Goal: Task Accomplishment & Management: Complete application form

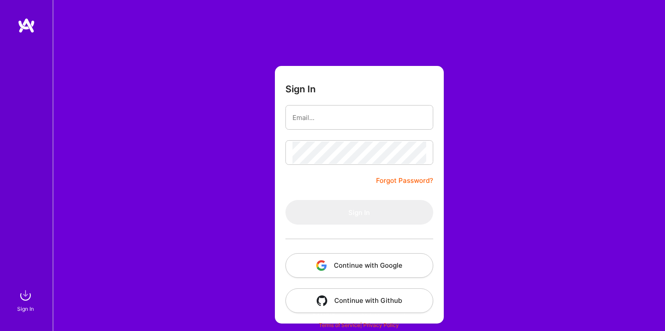
type input "[EMAIL_ADDRESS][DOMAIN_NAME]"
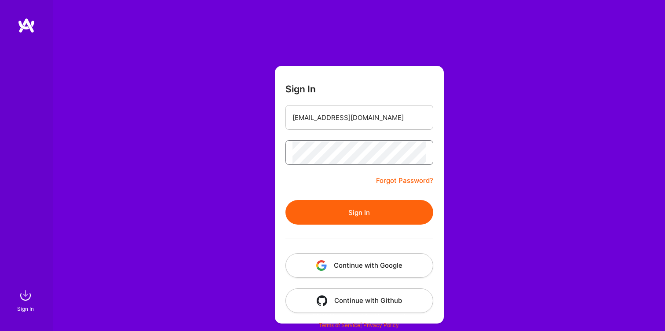
click at [285, 200] on button "Sign In" at bounding box center [359, 212] width 148 height 25
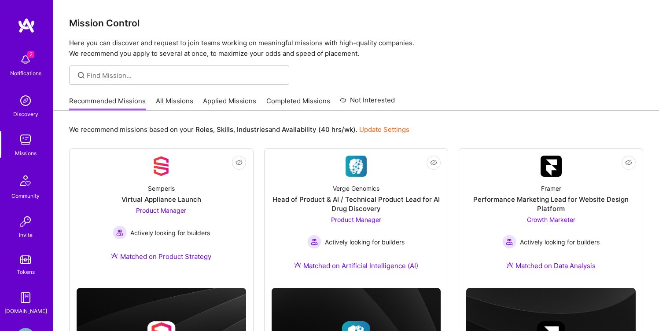
click at [215, 101] on link "Applied Missions" at bounding box center [229, 103] width 53 height 15
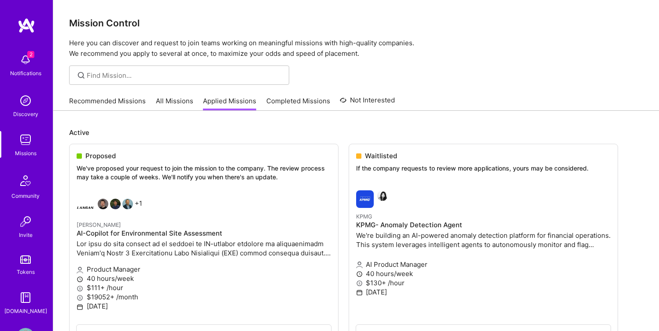
click at [28, 59] on img at bounding box center [26, 60] width 18 height 18
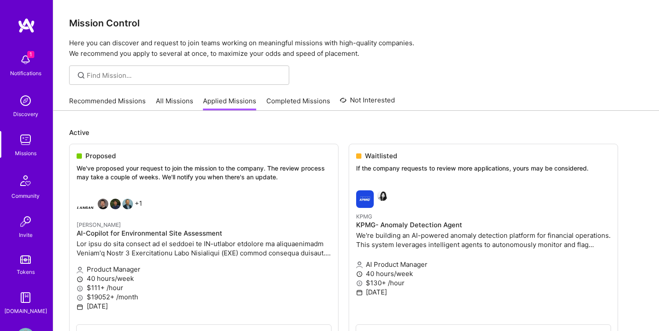
click at [28, 65] on div "1 Notifications Discovery Missions Community Invite Tokens [DOMAIN_NAME]" at bounding box center [26, 182] width 53 height 267
click at [24, 61] on img at bounding box center [26, 60] width 18 height 18
click at [123, 99] on link "Recommended Missions" at bounding box center [107, 103] width 77 height 15
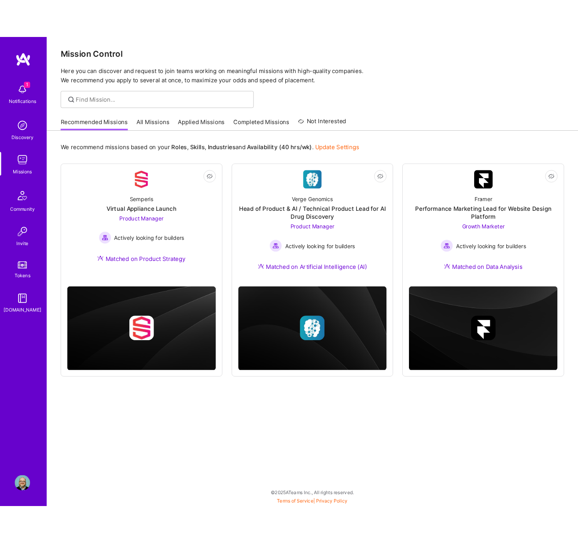
scroll to position [2, 0]
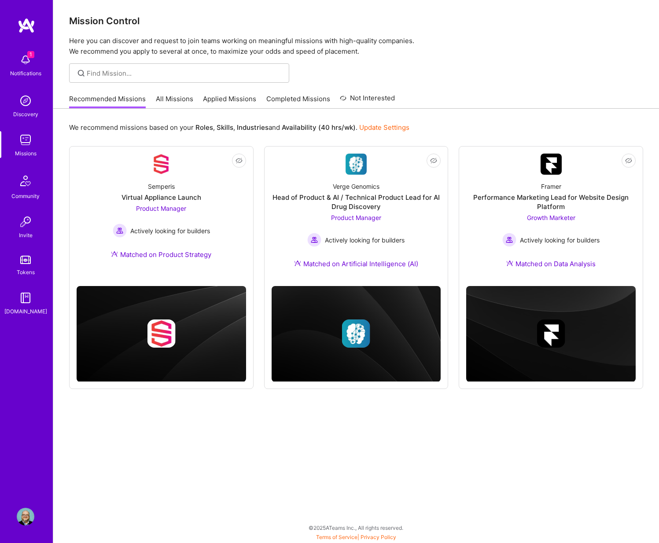
click at [26, 59] on img at bounding box center [26, 60] width 18 height 18
click at [26, 59] on div "1 Notifications Discovery Missions Community Invite Tokens A.Guide" at bounding box center [26, 182] width 53 height 267
click at [26, 59] on img at bounding box center [26, 60] width 18 height 18
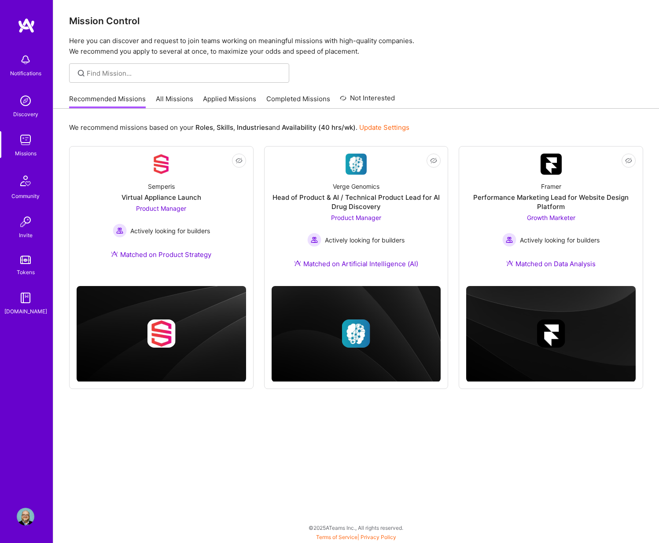
click at [431, 26] on div "Notifications Discovery Missions Community Invite Tokens A.Guide Profile Close …" at bounding box center [329, 268] width 659 height 541
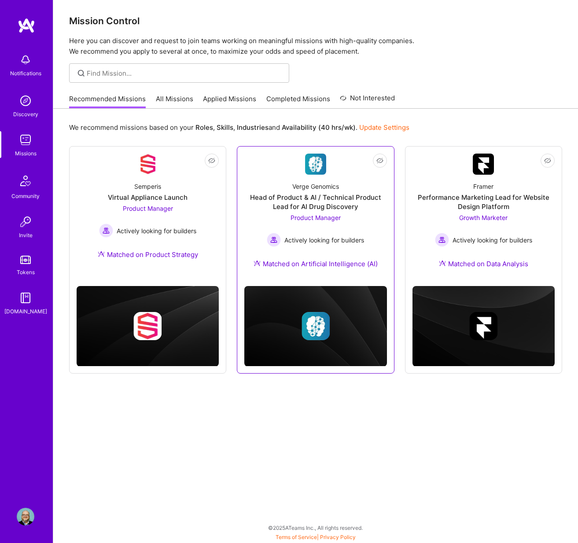
click at [286, 201] on div "Head of Product & AI / Technical Product Lead for AI Drug Discovery" at bounding box center [315, 202] width 142 height 18
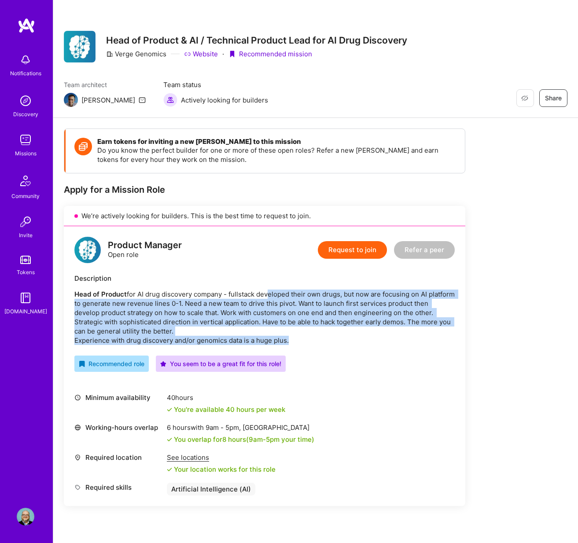
drag, startPoint x: 265, startPoint y: 295, endPoint x: 304, endPoint y: 342, distance: 61.2
click at [304, 331] on p "Head of Product for AI drug discovery company - fullstack developed their own d…" at bounding box center [264, 316] width 380 height 55
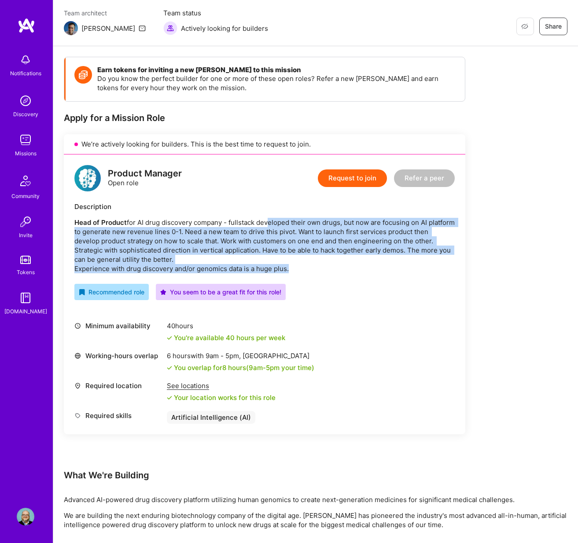
scroll to position [54, 0]
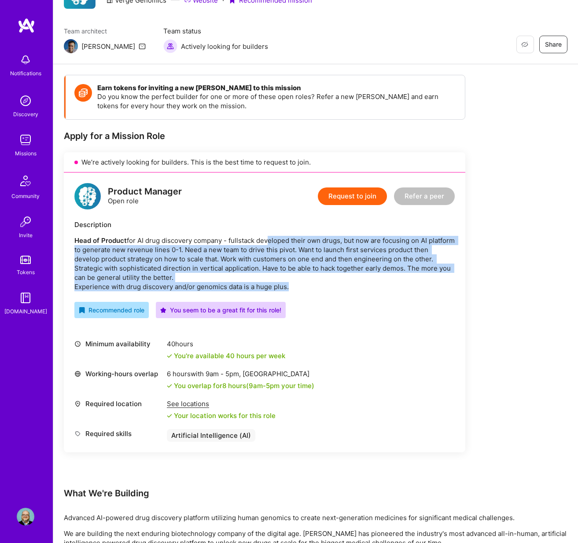
click at [350, 197] on button "Request to join" at bounding box center [352, 196] width 69 height 18
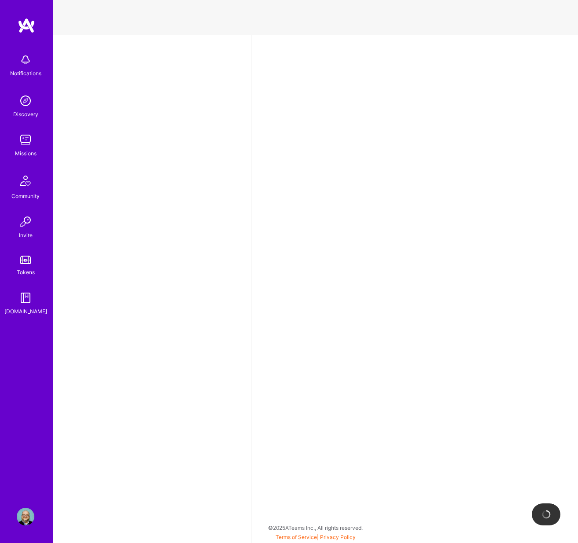
select select "US"
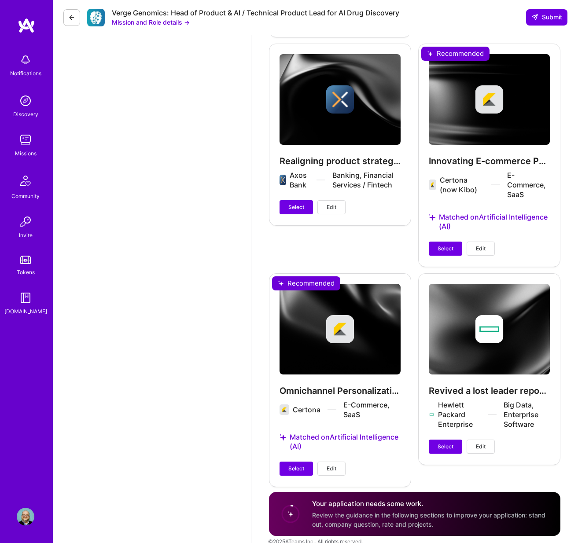
scroll to position [1367, 0]
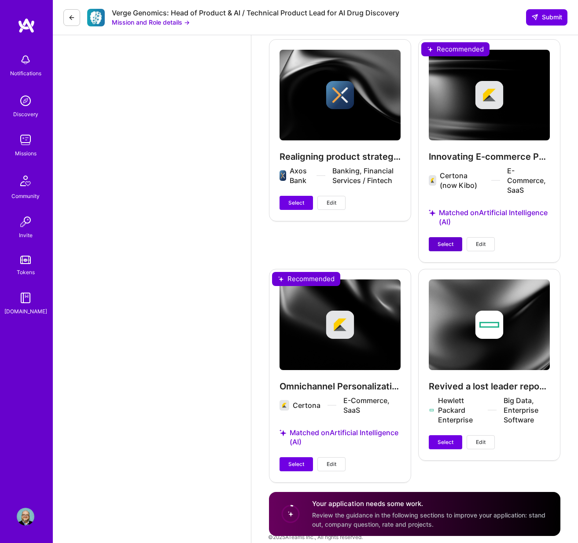
click at [443, 240] on span "Select" at bounding box center [445, 244] width 16 height 8
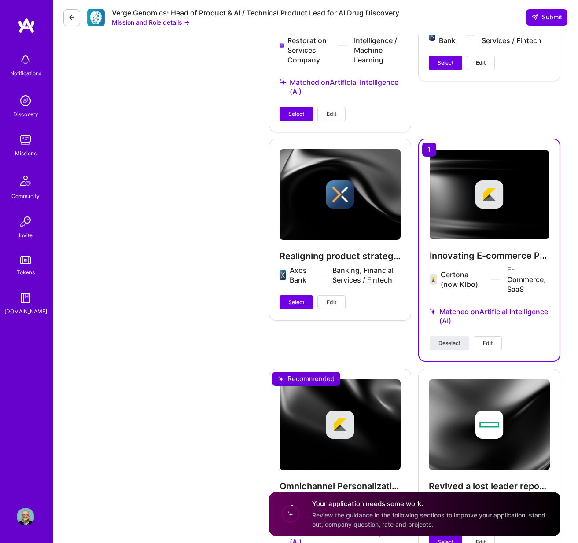
scroll to position [1359, 0]
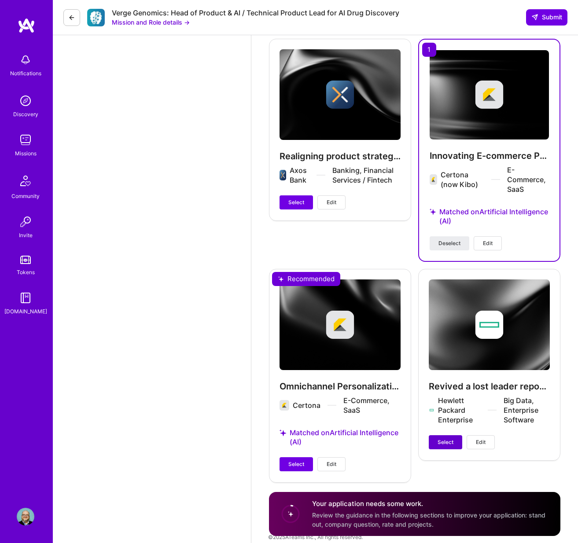
click at [442, 331] on span "Select" at bounding box center [445, 442] width 16 height 8
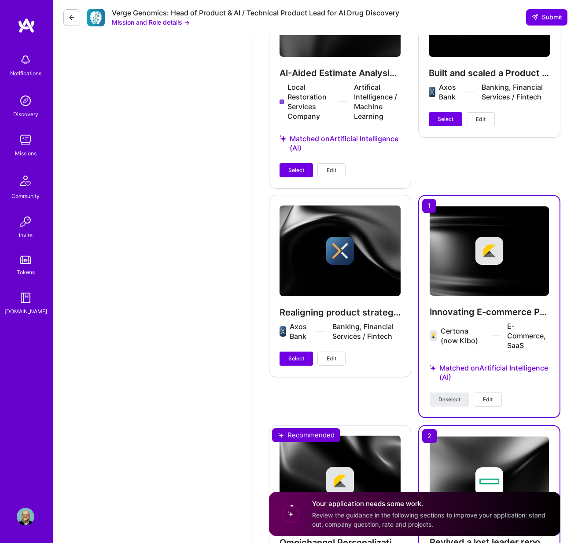
scroll to position [1161, 0]
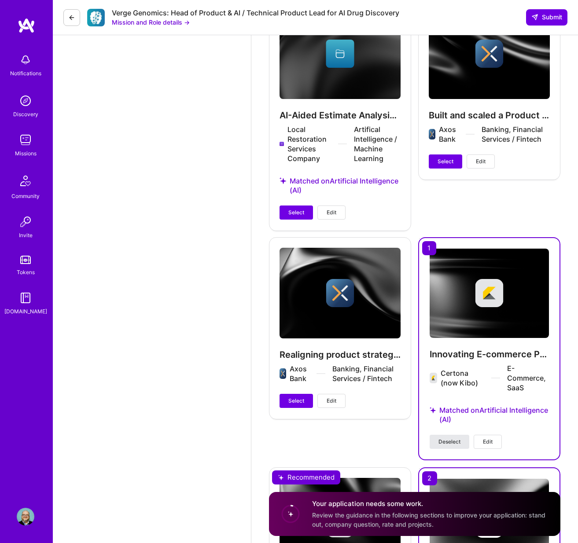
click at [450, 331] on span "Deselect" at bounding box center [449, 442] width 22 height 8
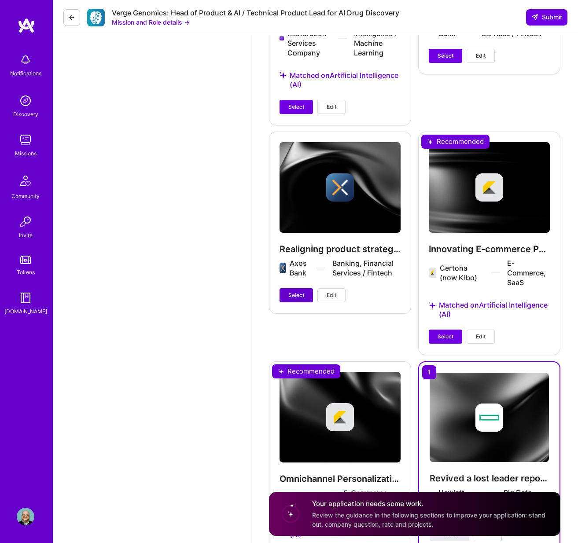
scroll to position [1136, 0]
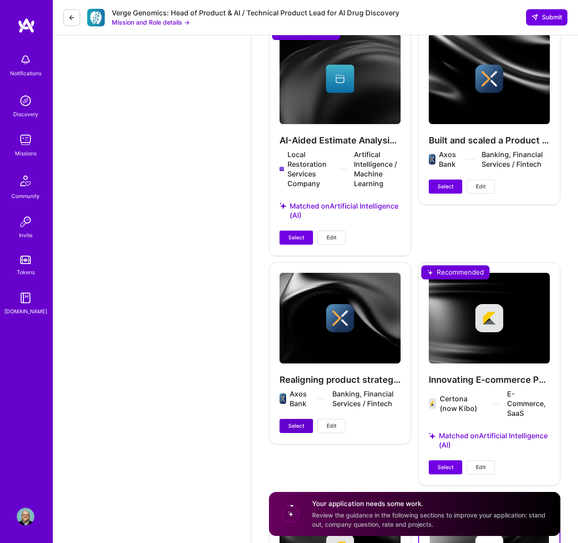
click at [295, 331] on span "Select" at bounding box center [296, 426] width 16 height 8
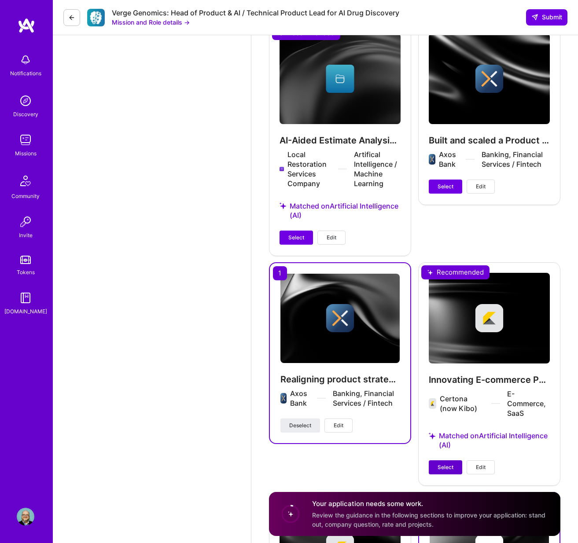
click at [446, 331] on span "Select" at bounding box center [445, 467] width 16 height 8
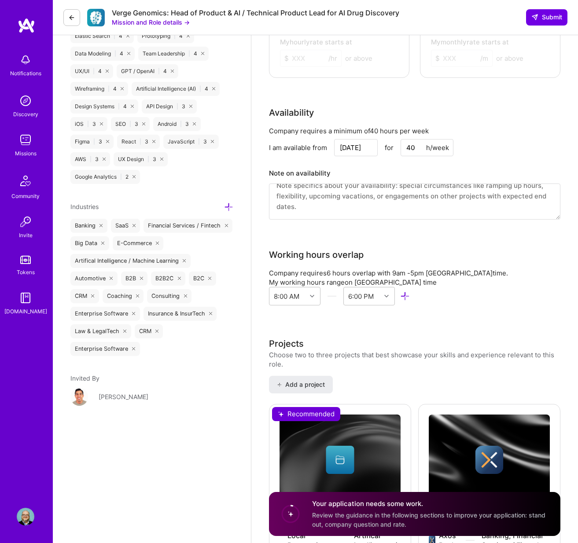
scroll to position [670, 0]
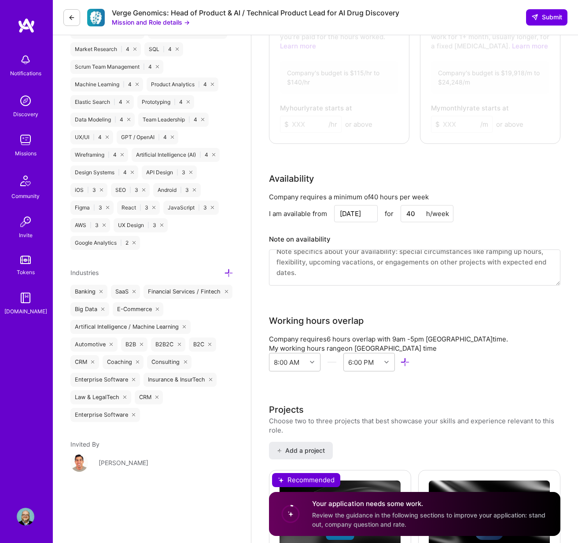
click at [293, 262] on textarea at bounding box center [414, 267] width 291 height 36
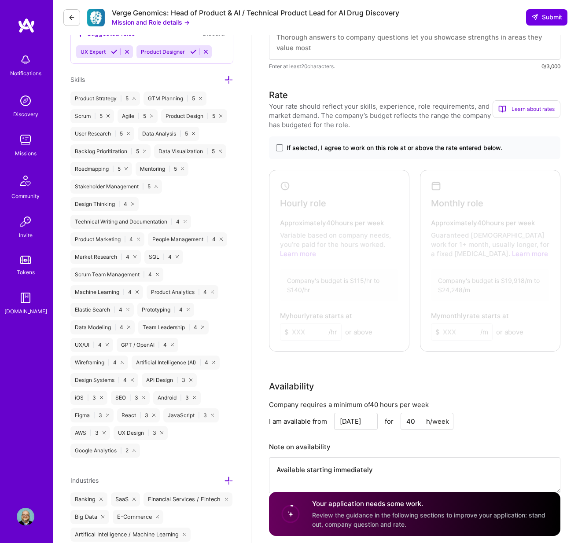
scroll to position [450, 0]
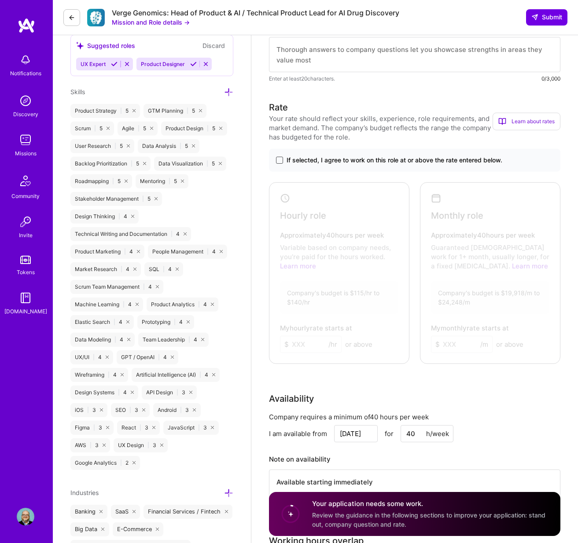
type textarea "Available starting immediately"
click at [279, 160] on span at bounding box center [279, 160] width 7 height 7
click at [0, 0] on input "If selected, I agree to work on this role at or above the rate entered below." at bounding box center [0, 0] width 0 height 0
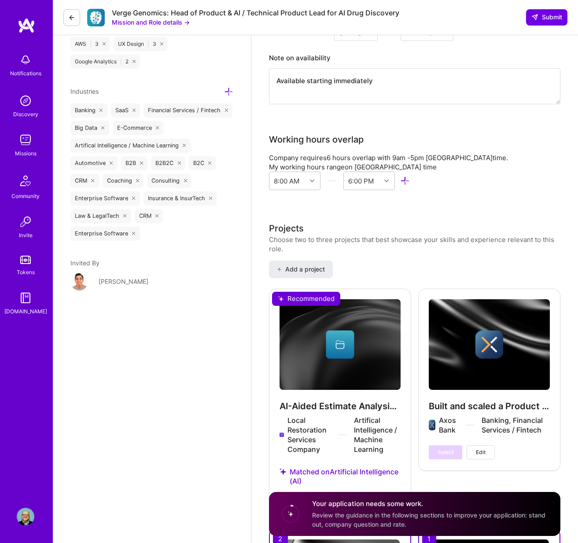
scroll to position [1111, 0]
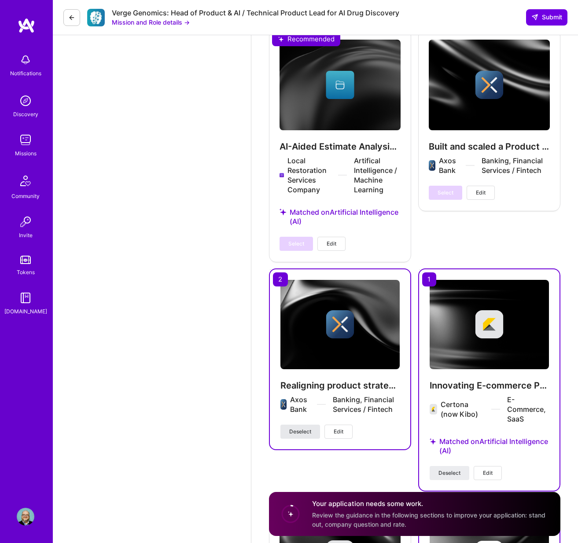
click at [296, 331] on span "Deselect" at bounding box center [300, 432] width 22 height 8
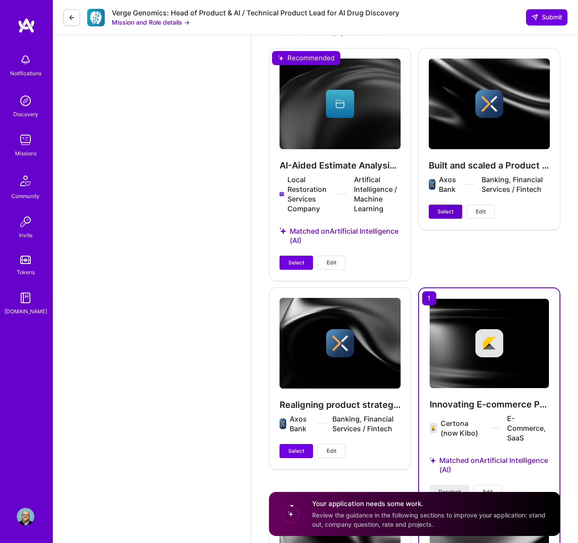
click at [440, 205] on button "Select" at bounding box center [444, 212] width 33 height 14
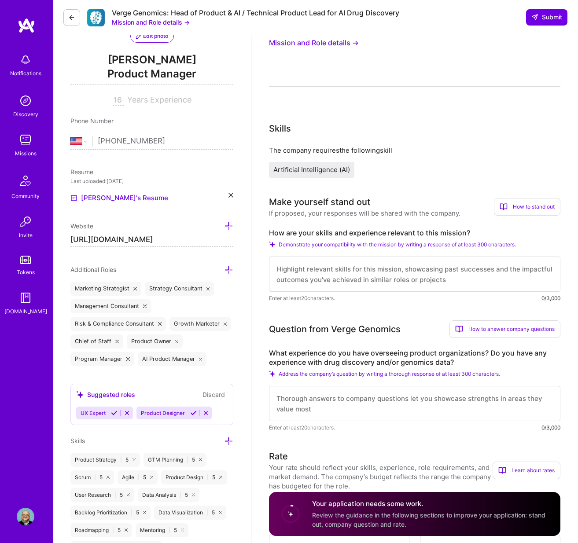
scroll to position [112, 0]
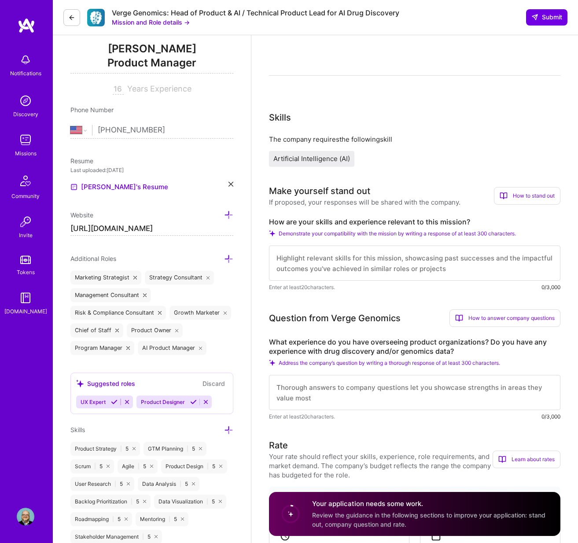
click at [313, 263] on textarea at bounding box center [414, 262] width 291 height 35
click at [277, 331] on textarea at bounding box center [414, 392] width 291 height 35
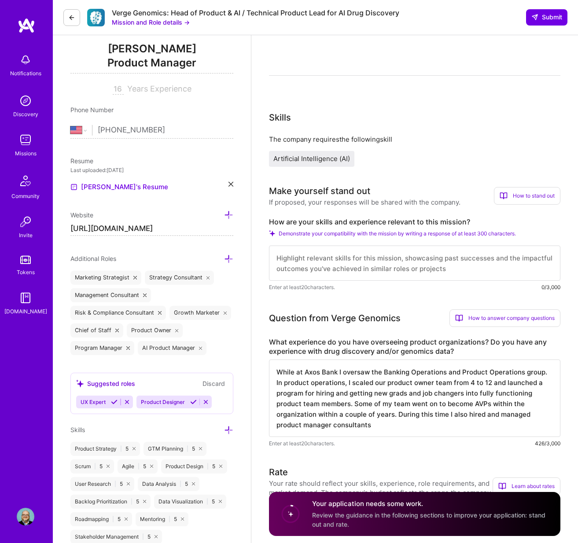
scroll to position [0, 0]
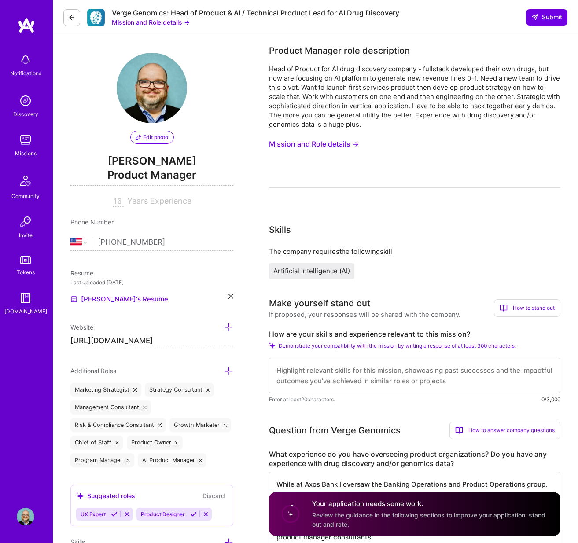
click at [316, 145] on button "Mission and Role details →" at bounding box center [314, 144] width 90 height 16
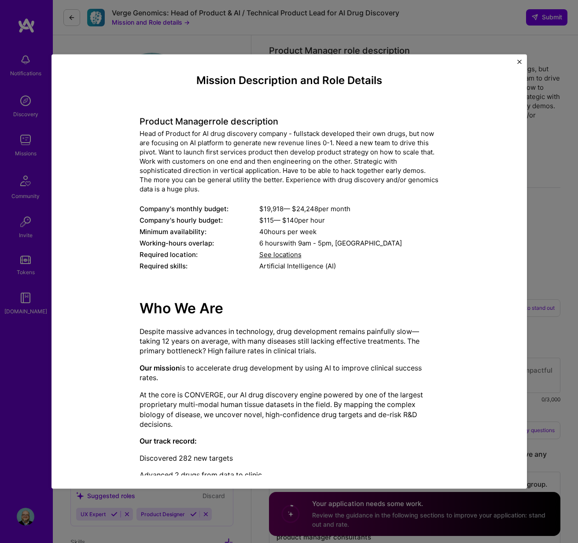
click at [517, 60] on img "Close" at bounding box center [519, 61] width 4 height 4
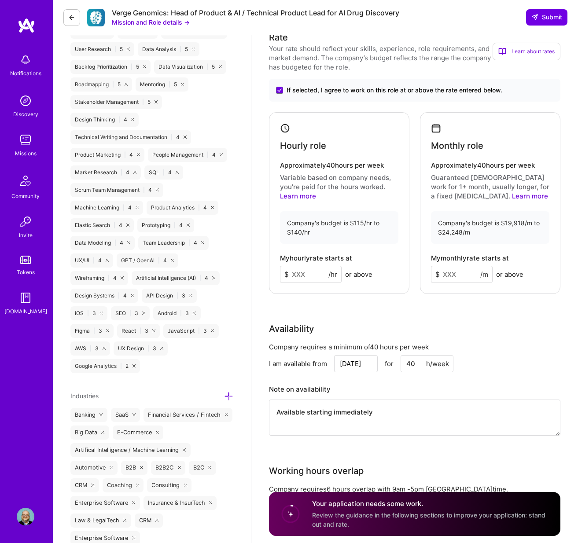
scroll to position [575, 0]
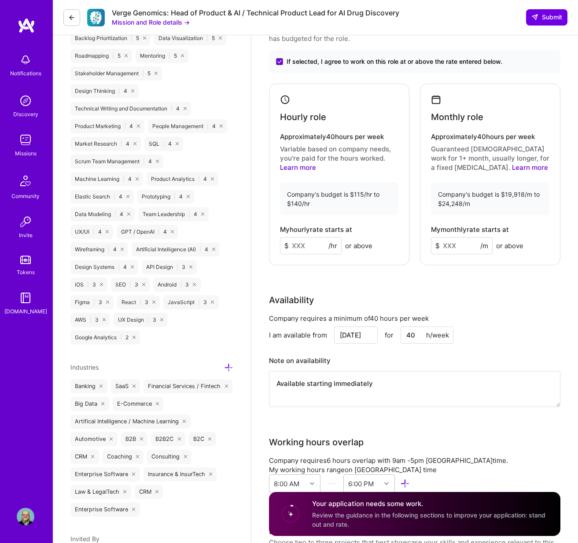
click at [452, 247] on input at bounding box center [462, 245] width 62 height 17
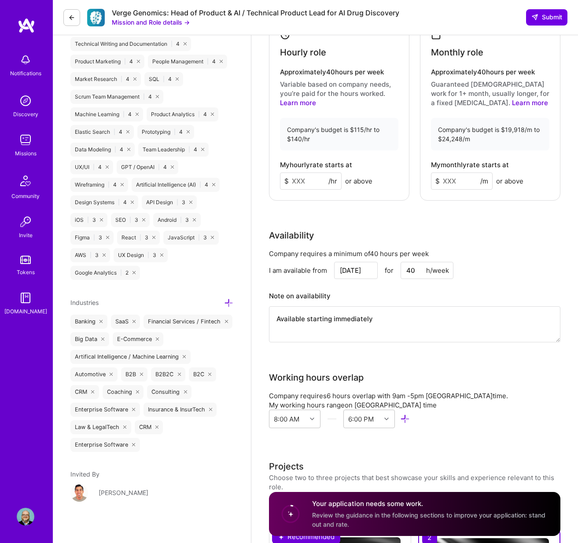
scroll to position [353, 0]
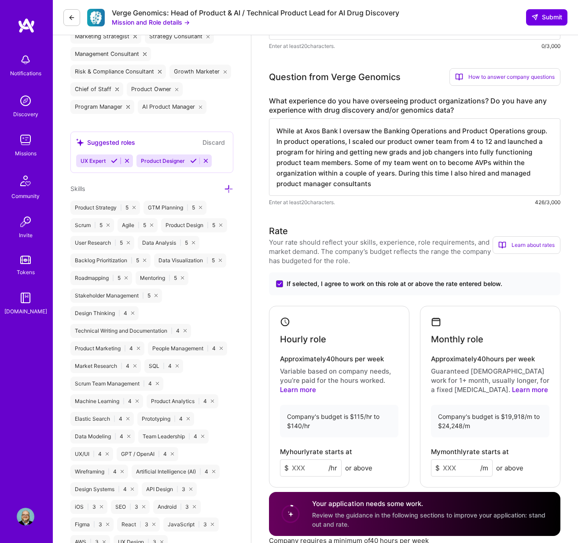
click at [396, 184] on textarea "While at Axos Bank I oversaw the Banking Operations and Product Operations grou…" at bounding box center [414, 156] width 291 height 77
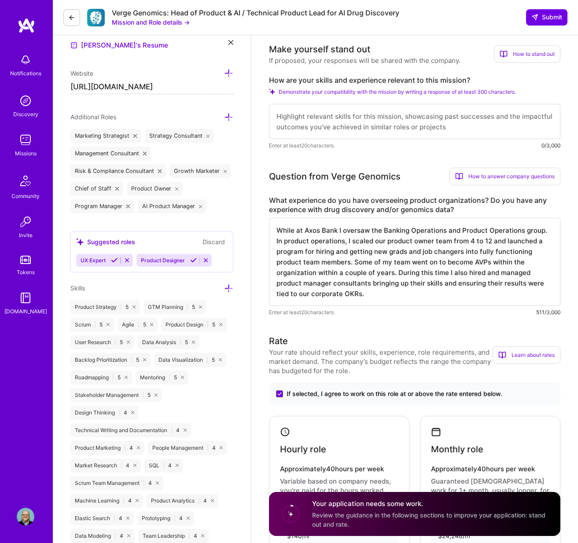
scroll to position [252, 0]
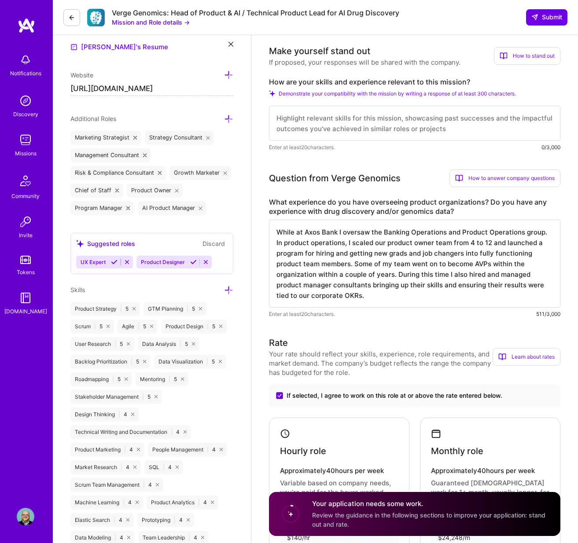
type textarea "While at Axos Bank I oversaw the Banking Operations and Product Operations grou…"
click at [277, 119] on textarea at bounding box center [414, 123] width 291 height 35
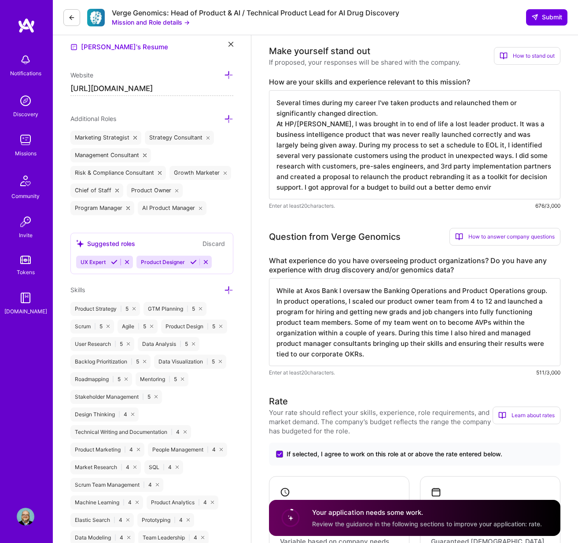
type textarea "Several times during my career I've taken products and relaunched them or signi…"
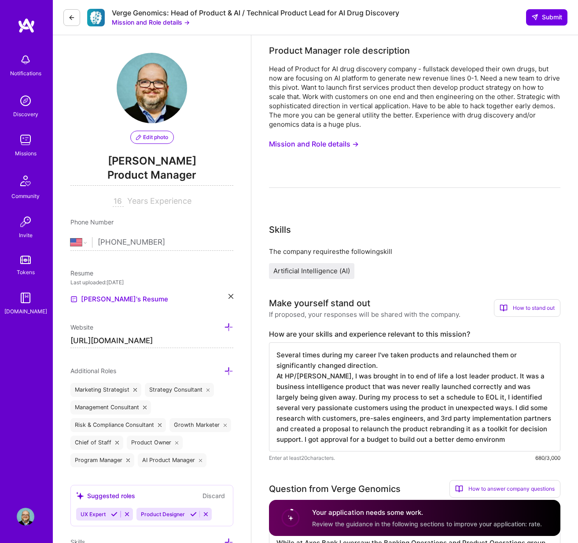
select select "US"
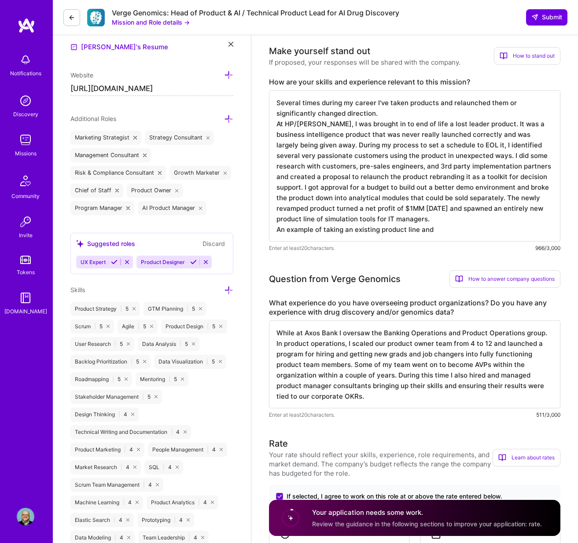
click at [278, 229] on textarea "Several times during my career I've taken products and relaunched them or signi…" at bounding box center [414, 165] width 291 height 151
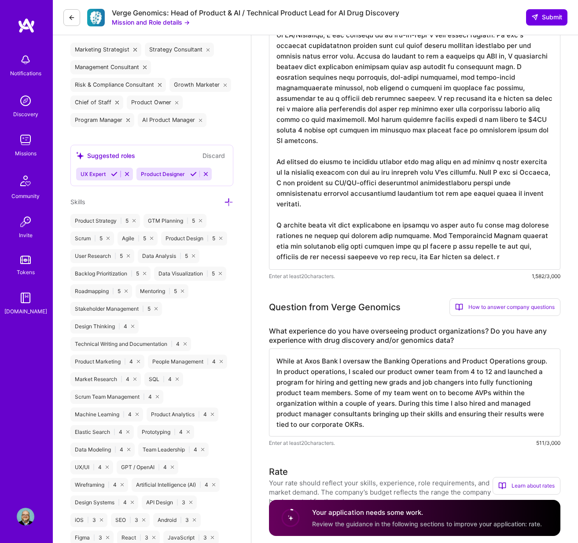
scroll to position [342, 0]
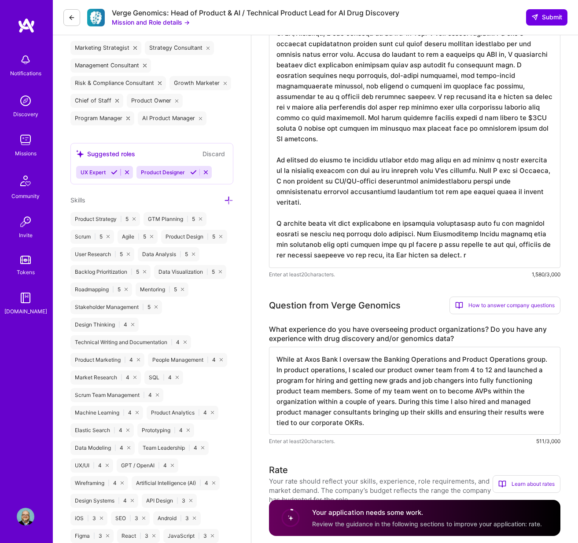
type textarea "Several times during my career, I've taken products and relaunched them or sign…"
click at [373, 388] on textarea "While at Axos Bank I oversaw the Banking Operations and Product Operations grou…" at bounding box center [414, 391] width 291 height 88
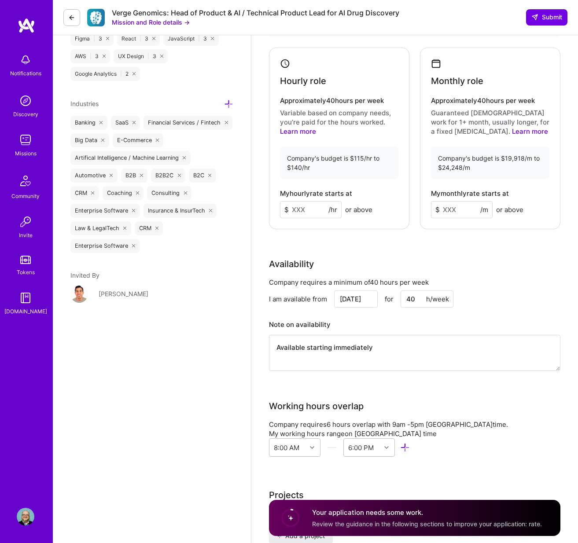
scroll to position [831, 0]
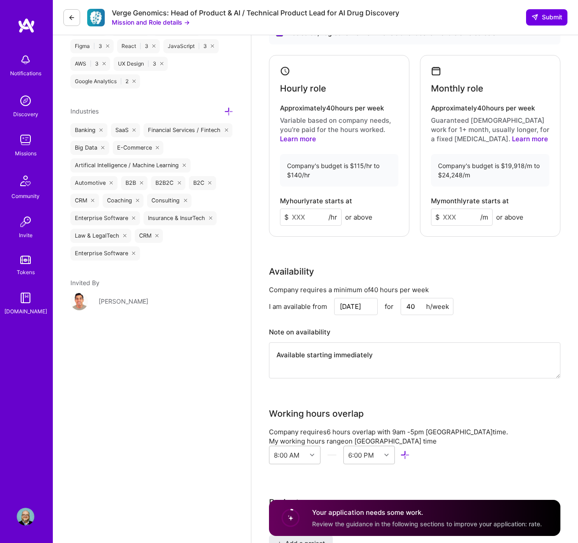
click at [450, 216] on input at bounding box center [462, 217] width 62 height 17
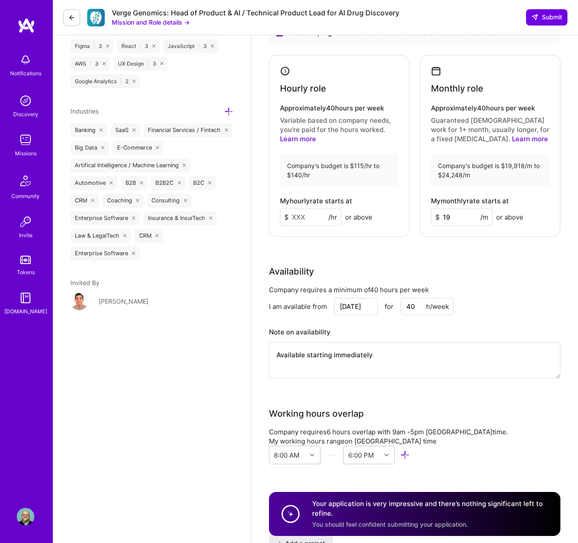
type input "1"
type input "19918"
click at [499, 268] on div "Availability" at bounding box center [414, 271] width 291 height 13
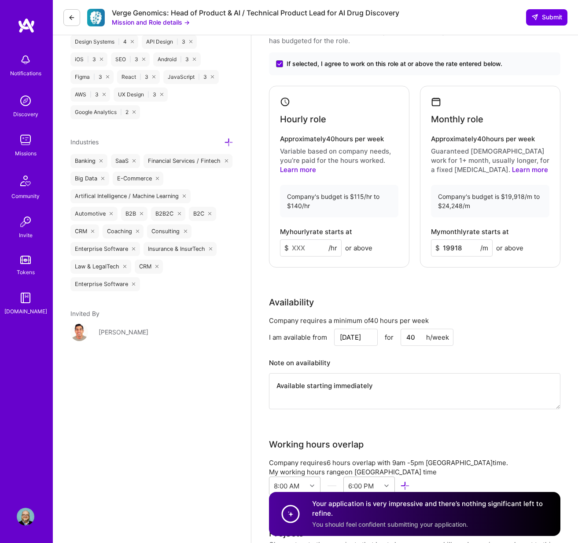
scroll to position [866, 0]
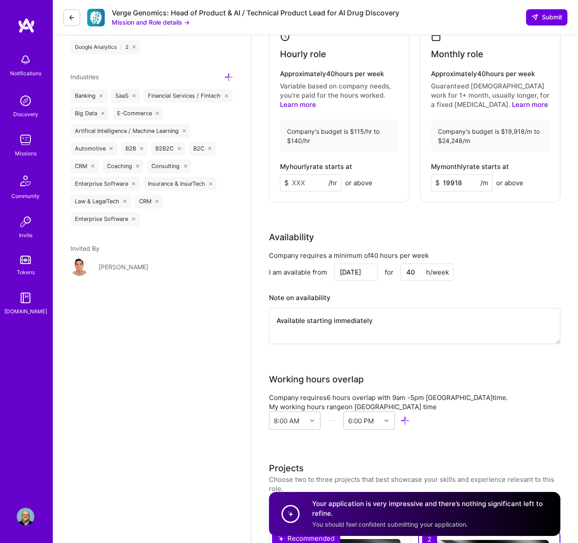
click at [300, 185] on input at bounding box center [311, 182] width 62 height 17
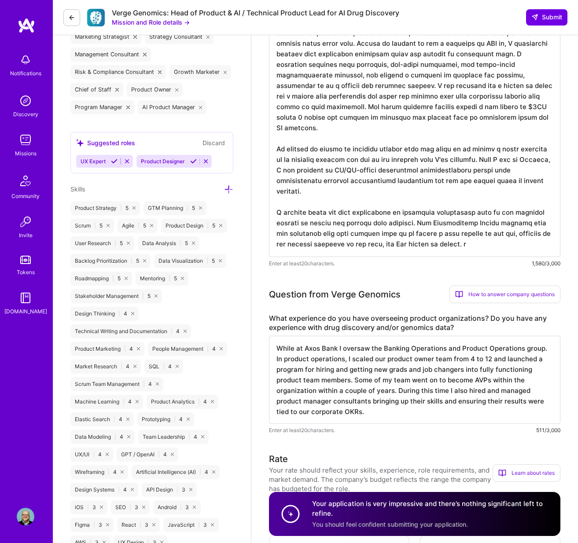
scroll to position [357, 0]
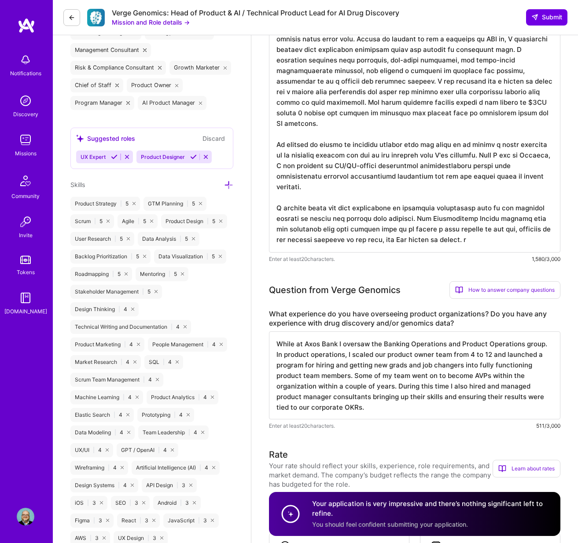
type input "116"
click at [508, 242] on textarea at bounding box center [414, 118] width 291 height 267
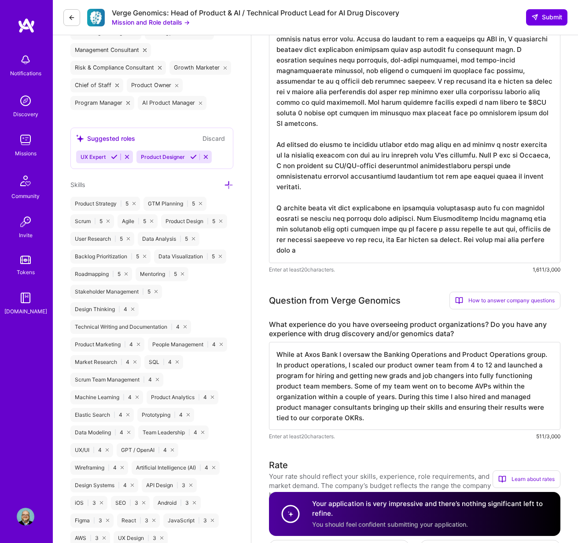
type textarea "Several times during my career, I've taken products and relaunched them or sign…"
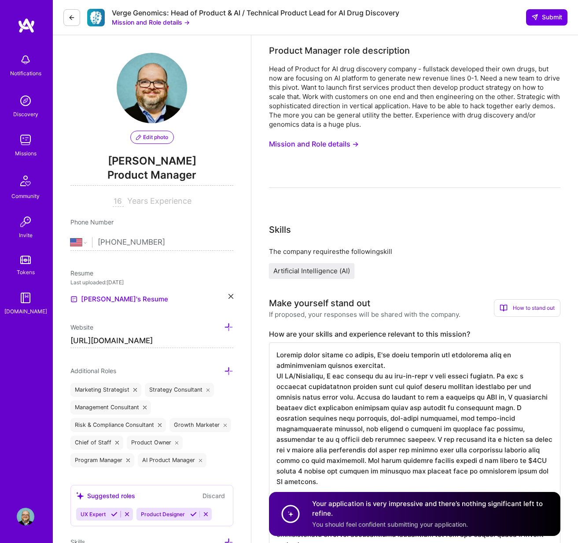
select select "US"
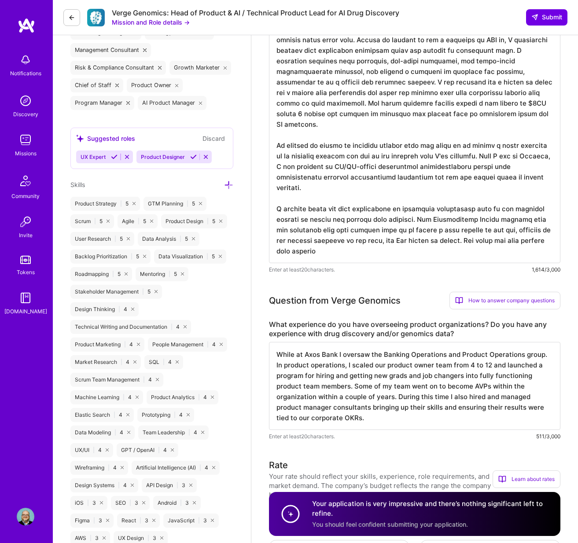
scroll to position [1, 0]
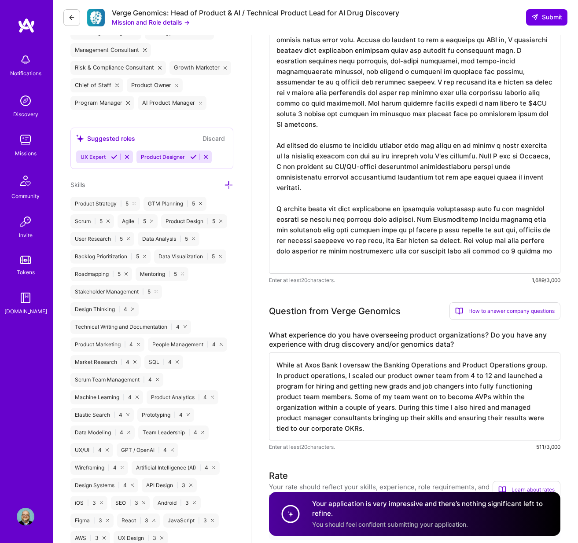
drag, startPoint x: 501, startPoint y: 240, endPoint x: 501, endPoint y: 260, distance: 20.2
click at [501, 260] on textarea at bounding box center [414, 129] width 291 height 289
type textarea "Several times during my career, I've taken products and relaunched them or sign…"
drag, startPoint x: 422, startPoint y: 13, endPoint x: 313, endPoint y: 12, distance: 109.5
click at [390, 15] on div "Verge Genomics: Head of Product & AI / Technical Product Lead for AI Drug Disco…" at bounding box center [315, 17] width 525 height 35
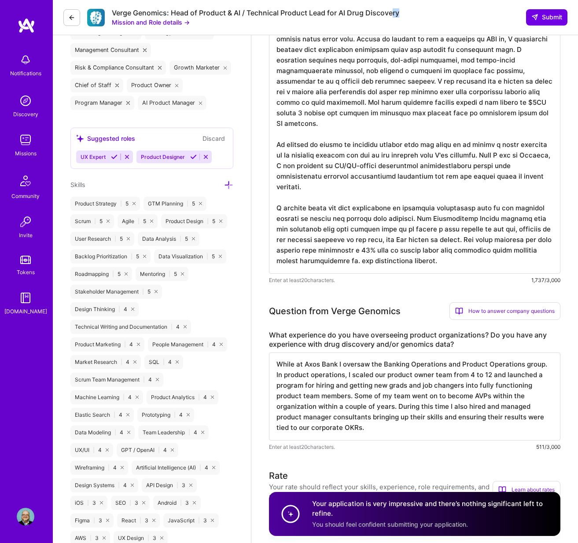
click at [417, 11] on div "Verge Genomics: Head of Product & AI / Technical Product Lead for AI Drug Disco…" at bounding box center [315, 17] width 525 height 35
drag, startPoint x: 409, startPoint y: 14, endPoint x: 172, endPoint y: 11, distance: 236.7
click at [172, 11] on div "Verge Genomics: Head of Product & AI / Technical Product Lead for AI Drug Disco…" at bounding box center [315, 17] width 525 height 35
copy div "Head of Product & AI / Technical Product Lead for AI Drug Discovery"
click at [552, 18] on span "Submit" at bounding box center [546, 17] width 31 height 9
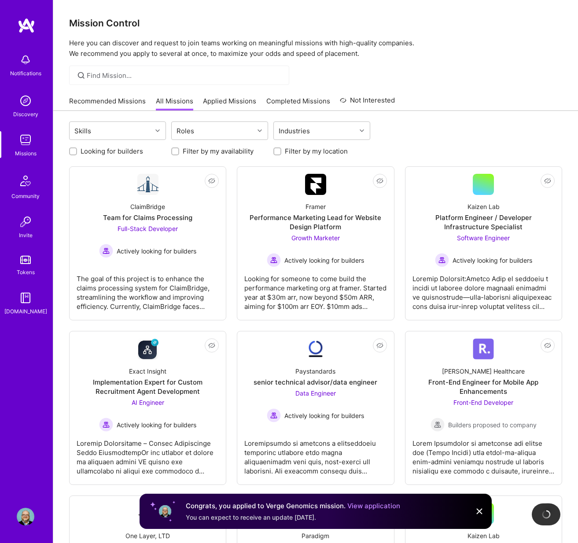
click at [215, 100] on link "Applied Missions" at bounding box center [229, 103] width 53 height 15
